Goal: Find specific page/section: Find specific page/section

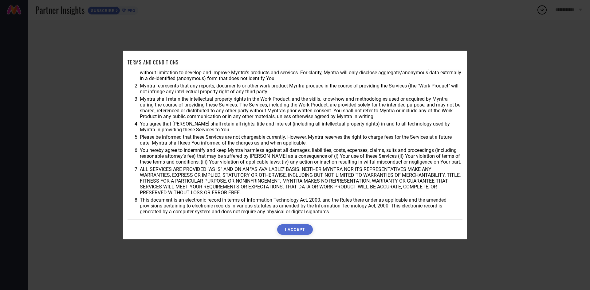
scroll to position [16, 0]
click at [296, 230] on button "I ACCEPT" at bounding box center [294, 230] width 35 height 10
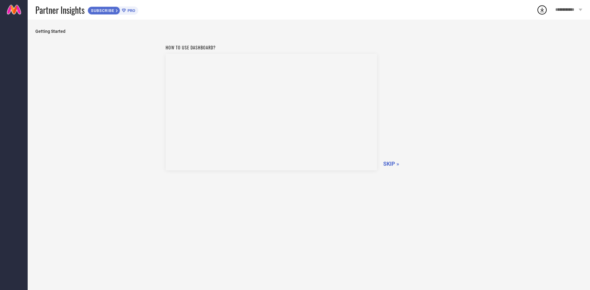
click at [391, 162] on span "SKIP »" at bounding box center [391, 164] width 16 height 6
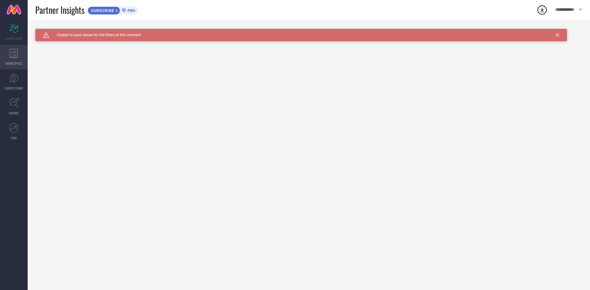
click at [19, 53] on div "WORKSPACE" at bounding box center [14, 57] width 28 height 25
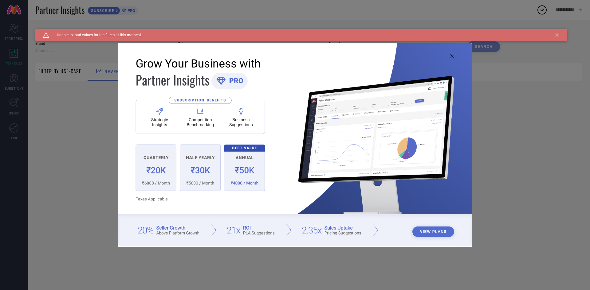
type input "1 STOP FASHION"
type input "All"
click at [451, 55] on icon at bounding box center [452, 56] width 4 height 4
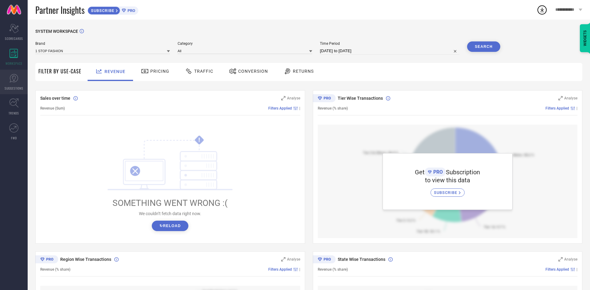
click at [14, 78] on icon at bounding box center [13, 78] width 9 height 9
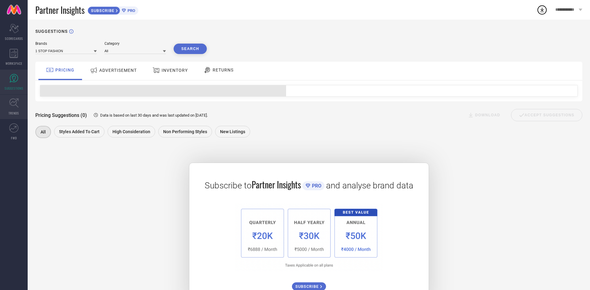
click at [12, 106] on icon at bounding box center [14, 103] width 10 height 10
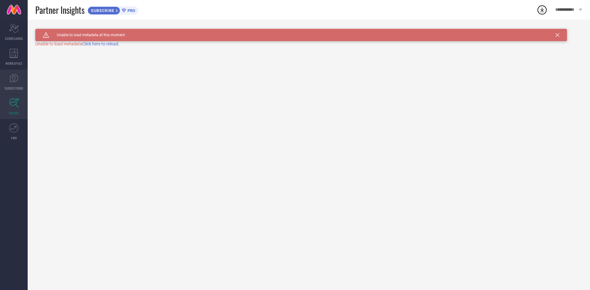
click at [15, 82] on icon at bounding box center [13, 78] width 9 height 9
